Goal: Task Accomplishment & Management: Use online tool/utility

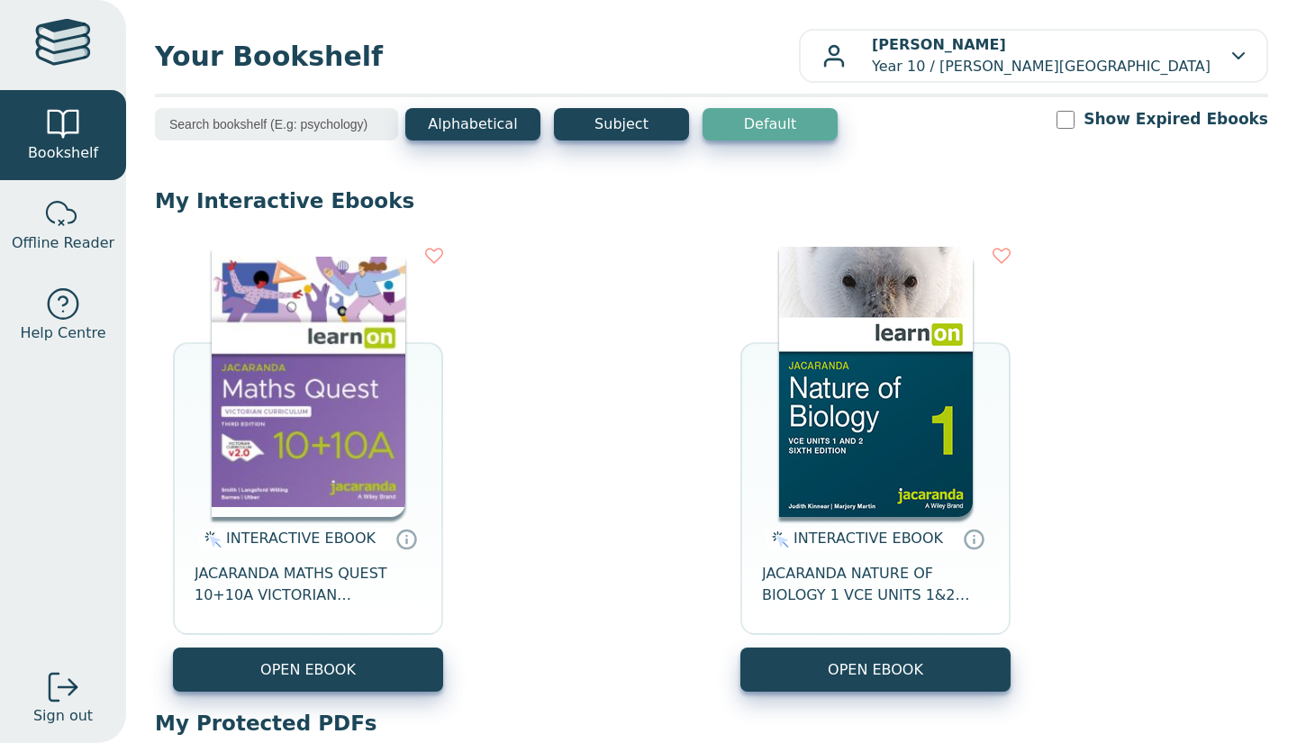
click at [291, 670] on button "OPEN EBOOK" at bounding box center [308, 670] width 270 height 44
